Goal: Find specific page/section: Find specific page/section

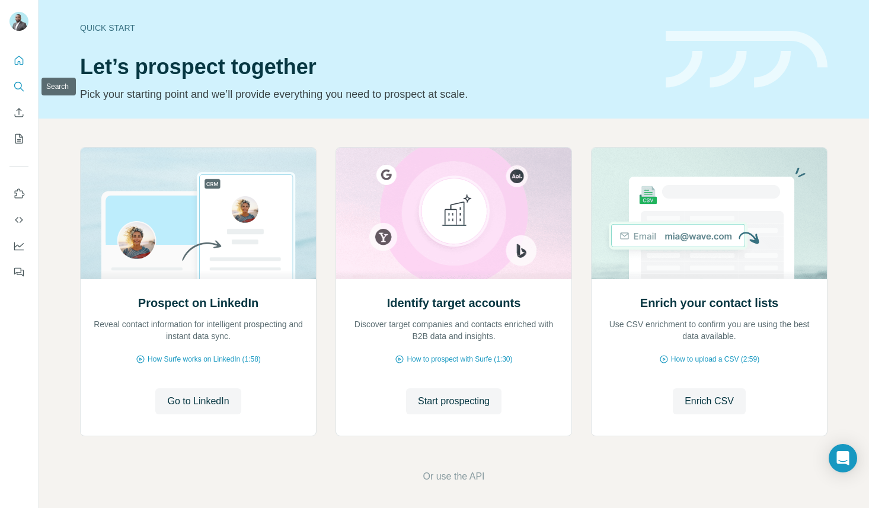
click at [20, 88] on icon "Search" at bounding box center [22, 90] width 4 height 4
